Goal: Task Accomplishment & Management: Complete application form

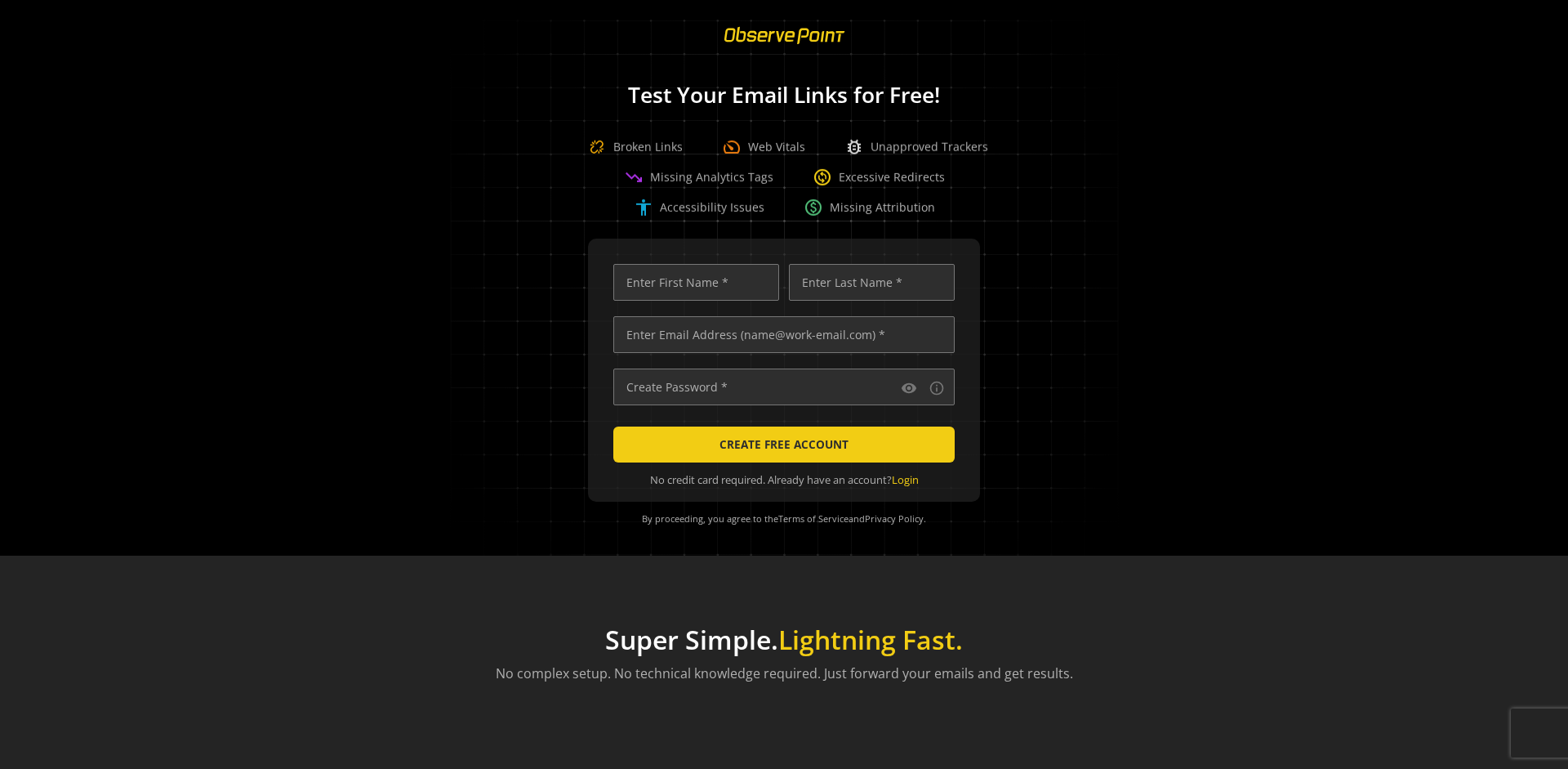
scroll to position [0, 5283]
click at [779, 334] on input "text" at bounding box center [783, 334] width 341 height 36
type input "[EMAIL_ADDRESS][DOMAIN_NAME]"
click at [692, 282] on input "text" at bounding box center [696, 282] width 166 height 36
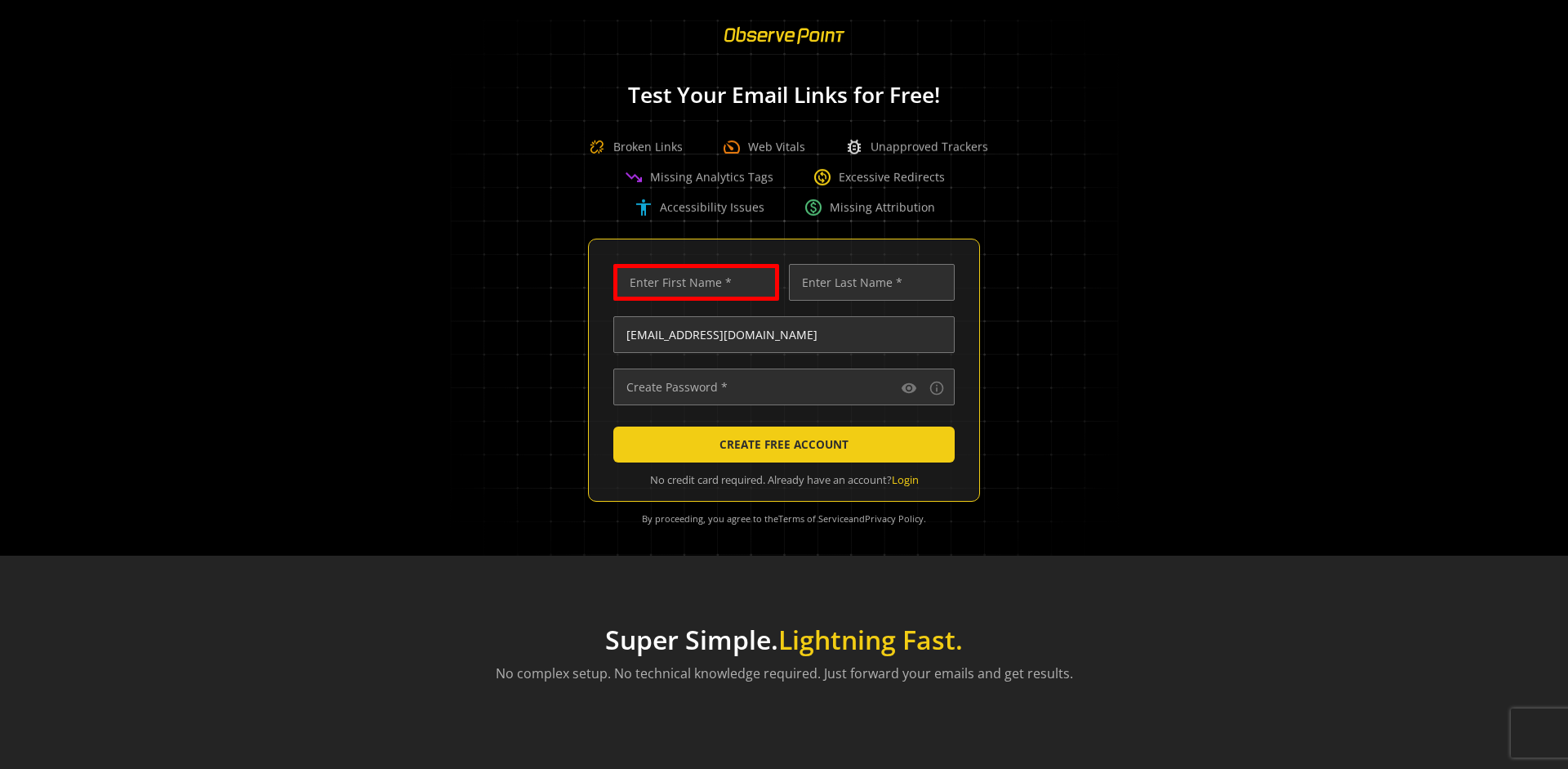
scroll to position [0, 0]
type input "Test"
click at [867, 282] on input "text" at bounding box center [871, 282] width 166 height 36
type input "Test"
click at [779, 386] on input "text" at bounding box center [783, 386] width 341 height 36
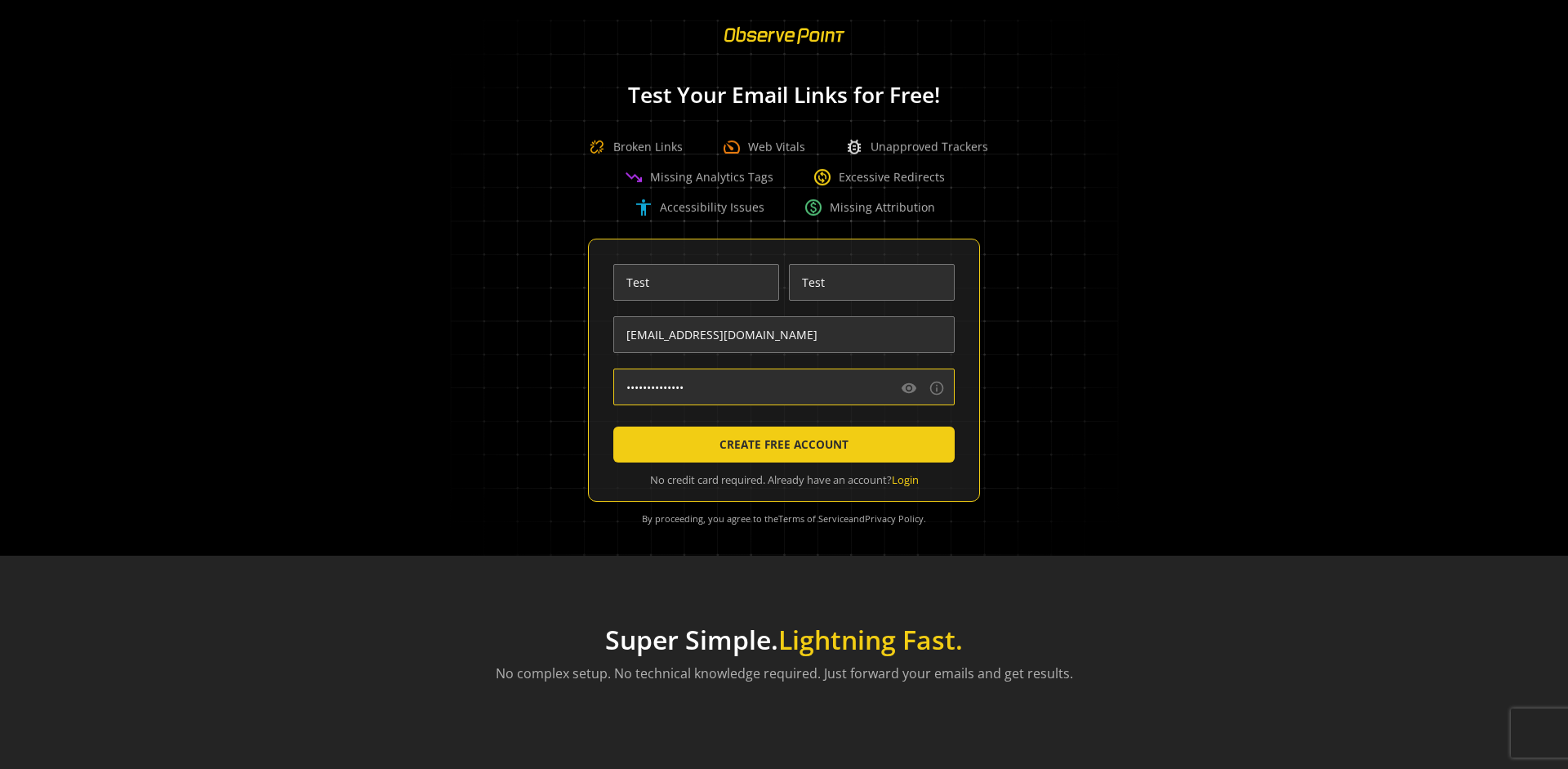
type input "••••••••••••••"
click at [779, 445] on span "CREATE FREE ACCOUNT" at bounding box center [784, 445] width 129 height 29
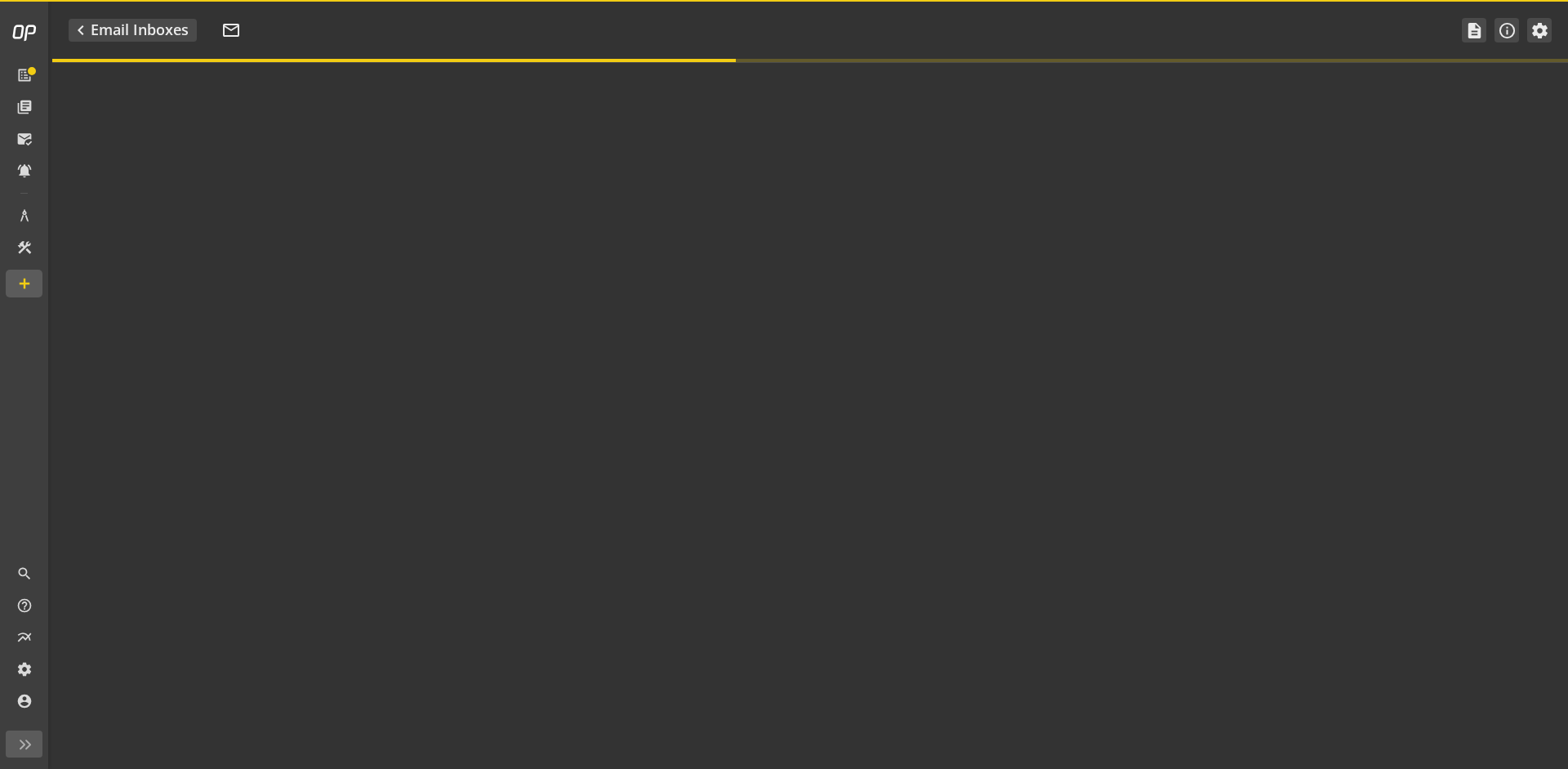
type textarea "Welcome to ObservePoint! This is your default email inbox for testing."
